Goal: Obtain resource: Download file/media

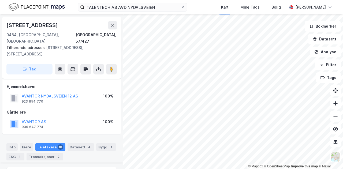
scroll to position [154, 0]
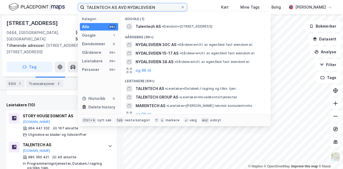
drag, startPoint x: 161, startPoint y: 6, endPoint x: 68, endPoint y: 7, distance: 93.1
click at [68, 7] on div "TALENTECH AS AVD NYDALSVEIEN Kategori Alle 99+ Google 1 Eiendommer 0 Gårdeiere …" at bounding box center [171, 7] width 343 height 14
paste input "[STREET_ADDRESS]"
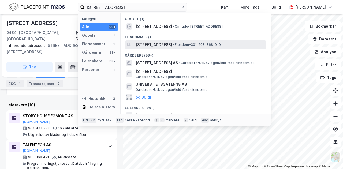
click at [168, 47] on span "[STREET_ADDRESS]" at bounding box center [154, 45] width 36 height 6
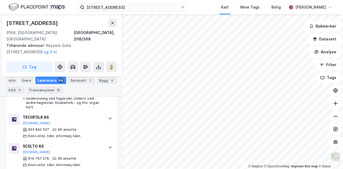
scroll to position [405, 0]
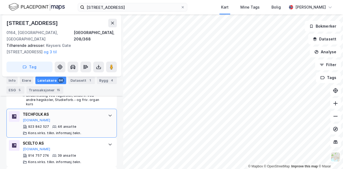
click at [109, 115] on icon at bounding box center [110, 116] width 3 height 2
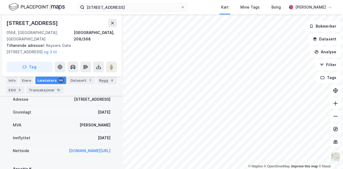
scroll to position [463, 0]
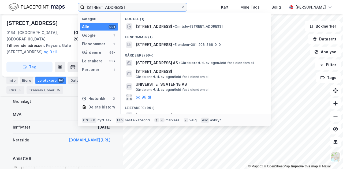
drag, startPoint x: 130, startPoint y: 6, endPoint x: 84, endPoint y: 6, distance: 45.6
click at [84, 6] on label "[STREET_ADDRESS]" at bounding box center [133, 7] width 110 height 9
paste input "[PERSON_NAME][STREET_ADDRESS]"
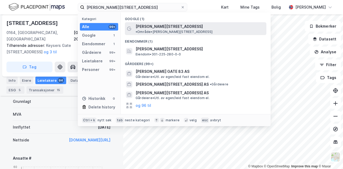
click at [173, 27] on span "[PERSON_NAME][STREET_ADDRESS]" at bounding box center [169, 26] width 67 height 6
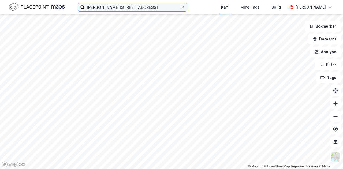
click at [159, 7] on input "[PERSON_NAME][STREET_ADDRESS]" at bounding box center [132, 7] width 96 height 8
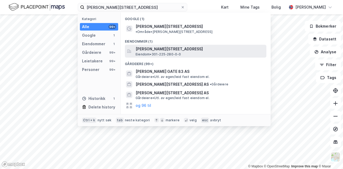
click at [158, 46] on span "[PERSON_NAME][STREET_ADDRESS]" at bounding box center [200, 49] width 129 height 6
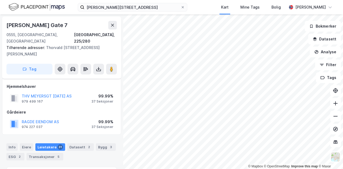
scroll to position [94, 0]
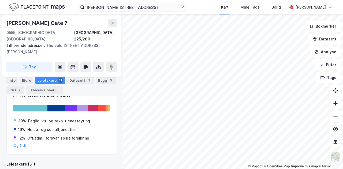
click at [46, 83] on div "Leietakere 31" at bounding box center [50, 81] width 30 height 8
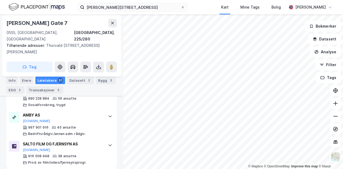
scroll to position [190, 0]
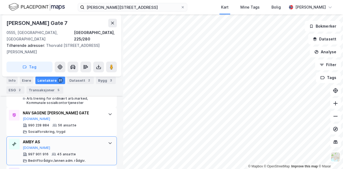
click at [89, 139] on div "AMBY AS" at bounding box center [63, 142] width 80 height 6
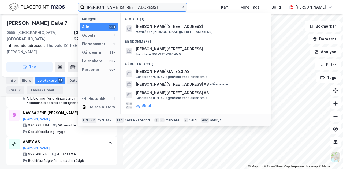
click at [159, 6] on input "[PERSON_NAME][STREET_ADDRESS]" at bounding box center [132, 7] width 96 height 8
drag, startPoint x: 159, startPoint y: 6, endPoint x: 75, endPoint y: 5, distance: 84.8
click at [75, 5] on div "[PERSON_NAME][STREET_ADDRESS] Kategori Alle 99+ Google 1 Eiendommer 1 Gårdeiere…" at bounding box center [171, 7] width 343 height 14
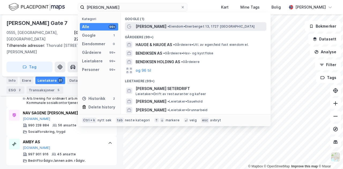
click at [169, 25] on span "•" at bounding box center [169, 26] width 2 height 4
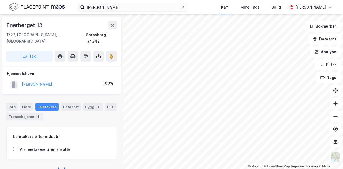
scroll to position [5, 0]
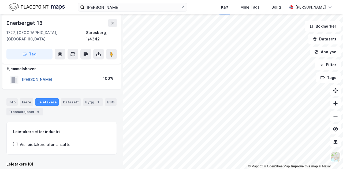
click at [0, 0] on button "[PERSON_NAME]" at bounding box center [0, 0] width 0 height 0
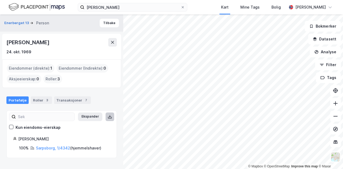
click at [106, 115] on button at bounding box center [110, 117] width 9 height 9
click at [20, 22] on button "Enerberget 13" at bounding box center [17, 22] width 26 height 5
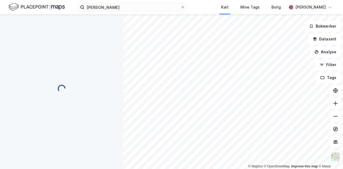
scroll to position [5, 0]
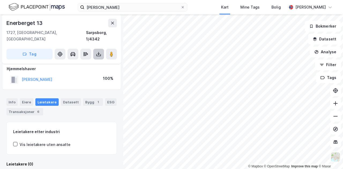
click at [99, 49] on button at bounding box center [98, 54] width 11 height 11
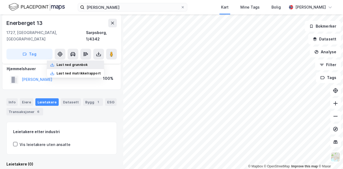
click at [83, 63] on div "Last ned grunnbok" at bounding box center [72, 65] width 31 height 4
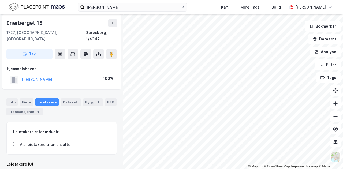
scroll to position [0, 0]
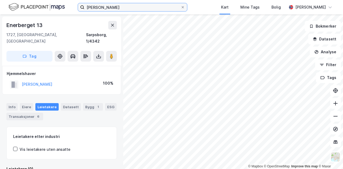
click at [148, 8] on input "[PERSON_NAME]" at bounding box center [132, 7] width 96 height 8
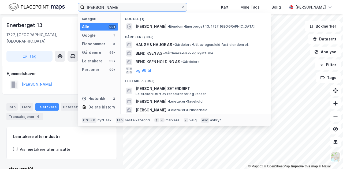
drag, startPoint x: 148, startPoint y: 8, endPoint x: 92, endPoint y: 7, distance: 56.3
click at [92, 7] on input "[PERSON_NAME]" at bounding box center [132, 7] width 96 height 8
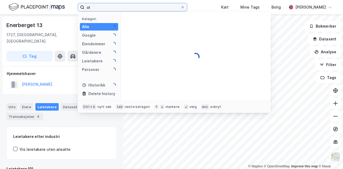
type input "o"
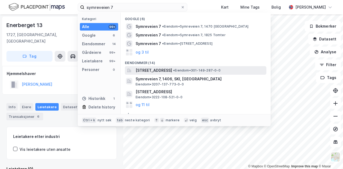
click at [172, 70] on span "[STREET_ADDRESS]" at bounding box center [154, 70] width 36 height 6
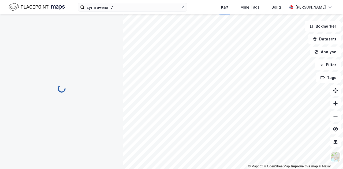
scroll to position [1, 0]
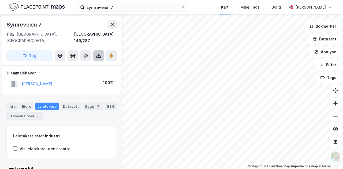
click at [99, 54] on icon at bounding box center [98, 55] width 1 height 3
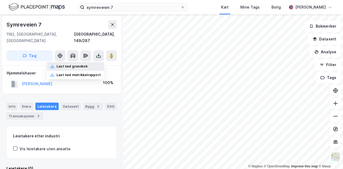
click at [87, 62] on div "Last ned grunnbok" at bounding box center [75, 66] width 57 height 9
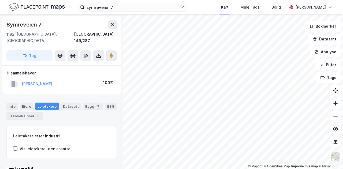
click at [208, 10] on div "symreveien 7 Kart Mine Tags Bolig [PERSON_NAME]" at bounding box center [171, 7] width 343 height 14
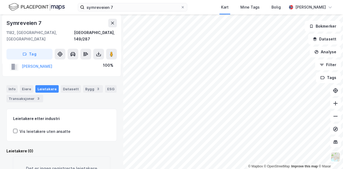
scroll to position [0, 0]
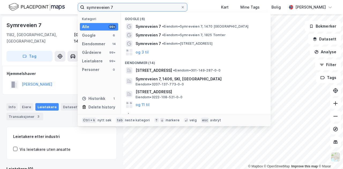
click at [146, 6] on input "symreveien 7" at bounding box center [132, 7] width 96 height 8
click at [114, 5] on input "symreveien 7" at bounding box center [132, 7] width 96 height 8
click at [39, 7] on img at bounding box center [37, 6] width 56 height 9
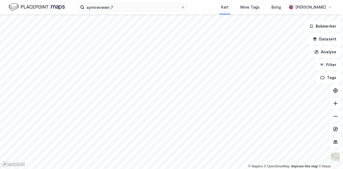
click at [56, 7] on img at bounding box center [37, 6] width 56 height 9
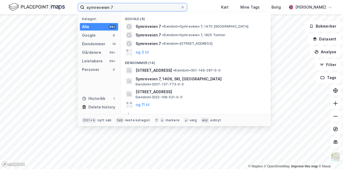
drag, startPoint x: 163, startPoint y: 5, endPoint x: 57, endPoint y: 1, distance: 105.7
click at [57, 1] on div "symreveien 7 Kategori Alle 99+ Google 6 Eiendommer 14 Gårdeiere 99+ Leietakere …" at bounding box center [171, 7] width 343 height 14
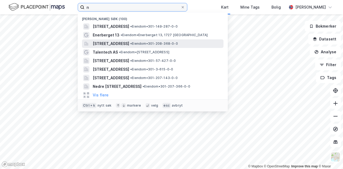
type input "n"
click at [105, 42] on span "[STREET_ADDRESS]" at bounding box center [111, 43] width 36 height 6
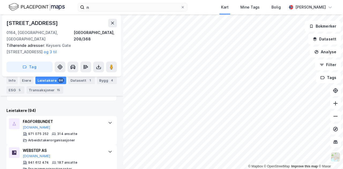
scroll to position [213, 0]
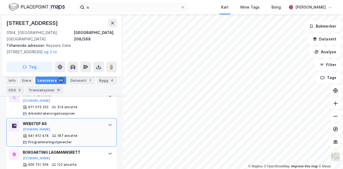
click at [44, 121] on div "WEBSTEP AS" at bounding box center [63, 124] width 80 height 6
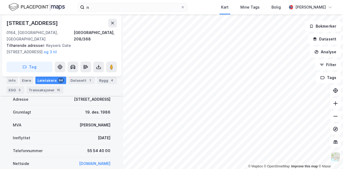
scroll to position [289, 0]
